Goal: Navigation & Orientation: Find specific page/section

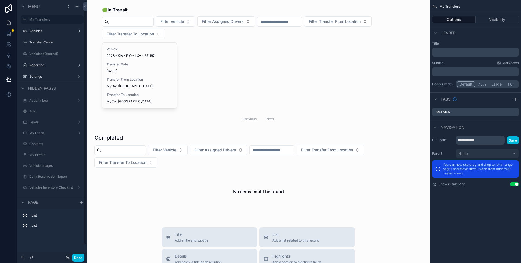
click at [80, 255] on button "Done" at bounding box center [78, 258] width 12 height 8
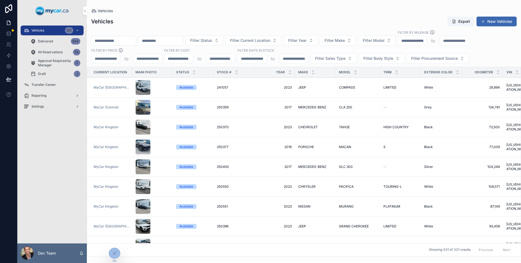
click at [60, 44] on div "Delivered 844" at bounding box center [55, 41] width 50 height 9
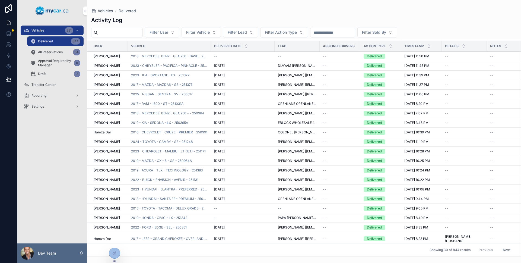
click at [58, 60] on span "Approval Required by Manager" at bounding box center [55, 63] width 34 height 9
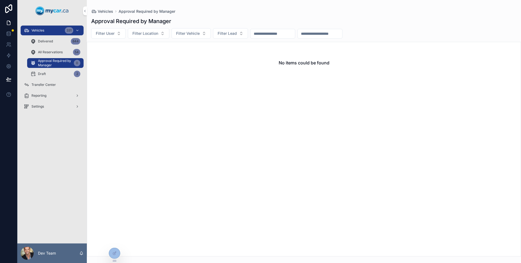
click at [52, 73] on div "Draft 2" at bounding box center [55, 73] width 50 height 9
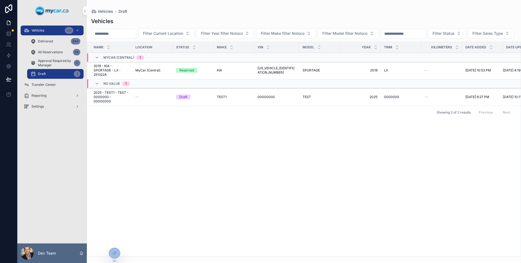
click at [59, 45] on div "Delivered 844" at bounding box center [55, 41] width 50 height 9
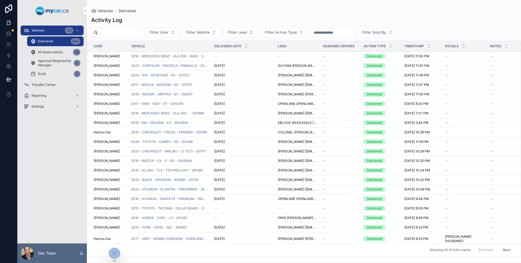
click at [59, 51] on span "All Reservations" at bounding box center [50, 52] width 25 height 4
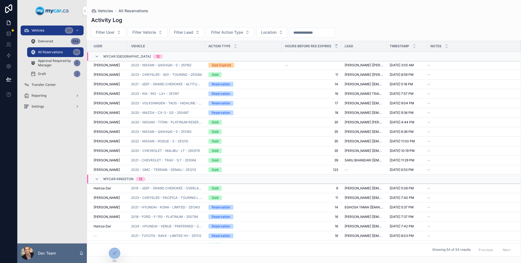
click at [179, 74] on span "2023 - CHRYSLER - 300 - TOURING - 251084" at bounding box center [166, 74] width 71 height 4
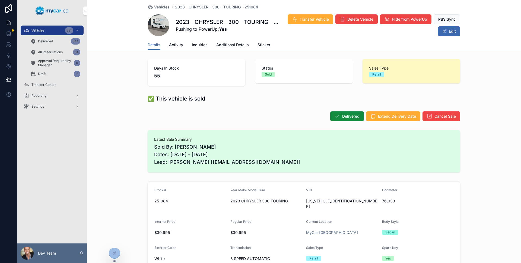
click at [59, 62] on span "Approval Required by Manager" at bounding box center [55, 63] width 34 height 9
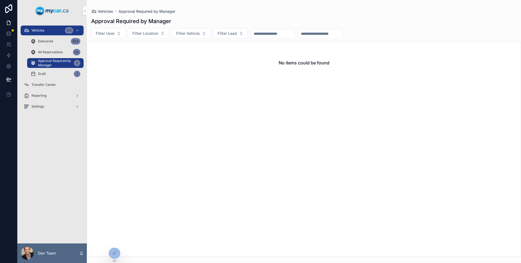
click at [58, 55] on div "All Reservations 54" at bounding box center [55, 52] width 50 height 9
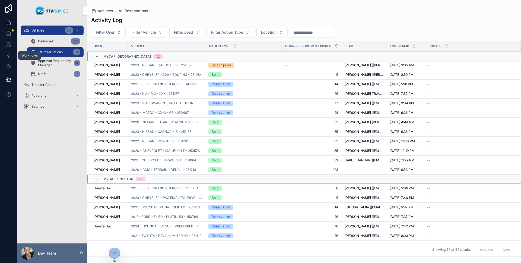
click at [8, 58] on icon at bounding box center [8, 55] width 5 height 5
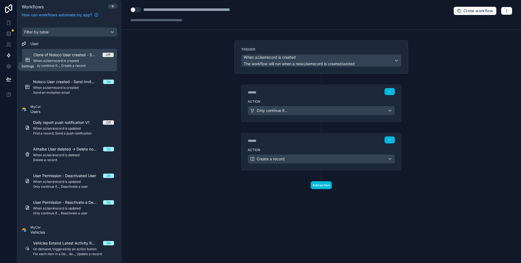
click at [10, 70] on link at bounding box center [8, 66] width 17 height 11
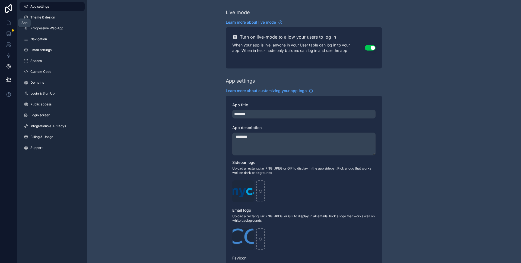
click at [7, 23] on icon at bounding box center [8, 23] width 3 height 4
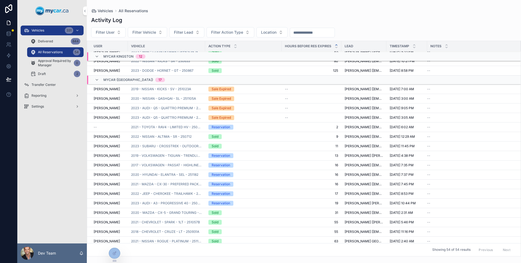
scroll to position [89, 0]
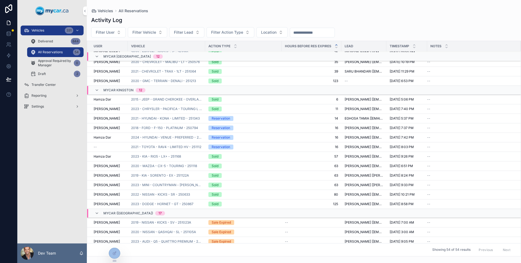
click at [47, 106] on div "Settings" at bounding box center [52, 106] width 56 height 9
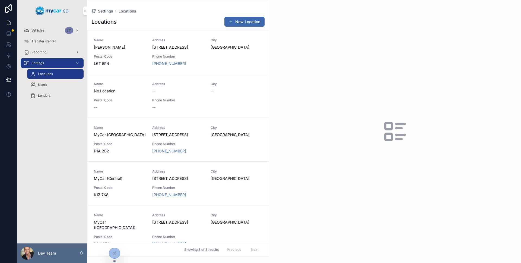
click at [41, 85] on span "Users" at bounding box center [42, 85] width 9 height 4
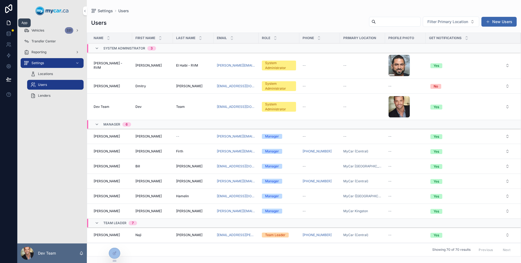
click at [9, 24] on icon at bounding box center [8, 22] width 5 height 5
